Goal: Check status: Check status

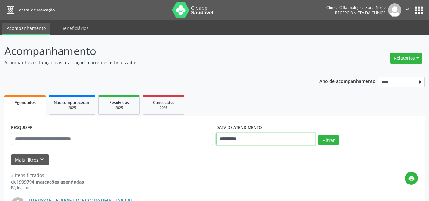
click at [225, 135] on input "**********" at bounding box center [265, 139] width 99 height 13
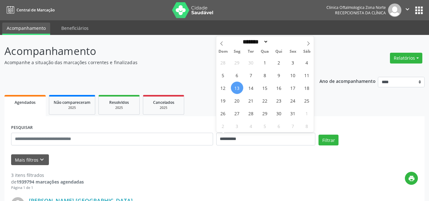
drag, startPoint x: 234, startPoint y: 88, endPoint x: 241, endPoint y: 91, distance: 7.7
click at [241, 91] on span "13" at bounding box center [237, 88] width 12 height 12
type input "**********"
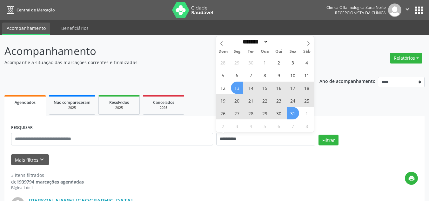
click at [290, 114] on span "31" at bounding box center [293, 113] width 12 height 12
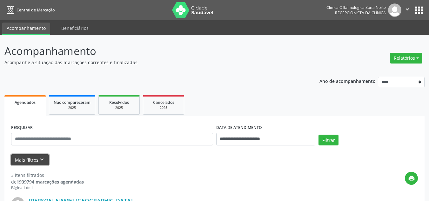
click at [48, 164] on button "Mais filtros keyboard_arrow_down" at bounding box center [30, 159] width 38 height 11
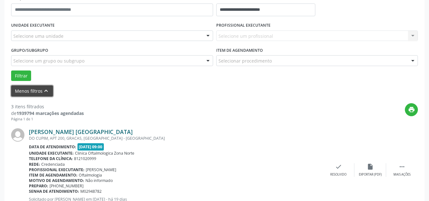
scroll to position [95, 0]
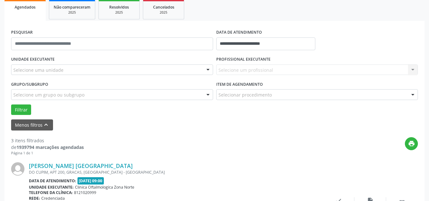
drag, startPoint x: 60, startPoint y: 73, endPoint x: 65, endPoint y: 74, distance: 5.5
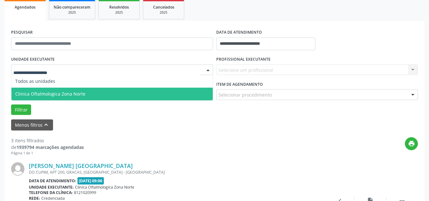
click at [74, 94] on span "Clinica Oftalmologica Zona Norte" at bounding box center [50, 94] width 70 height 6
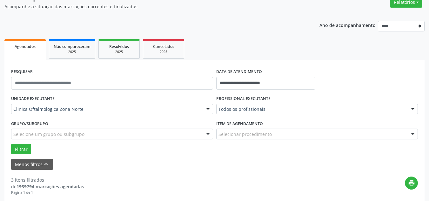
scroll to position [0, 0]
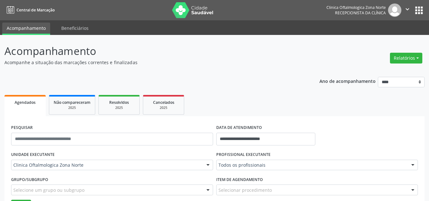
click at [410, 10] on icon "" at bounding box center [407, 9] width 7 height 7
click at [375, 35] on link "Sair" at bounding box center [392, 38] width 44 height 9
